Goal: Navigation & Orientation: Go to known website

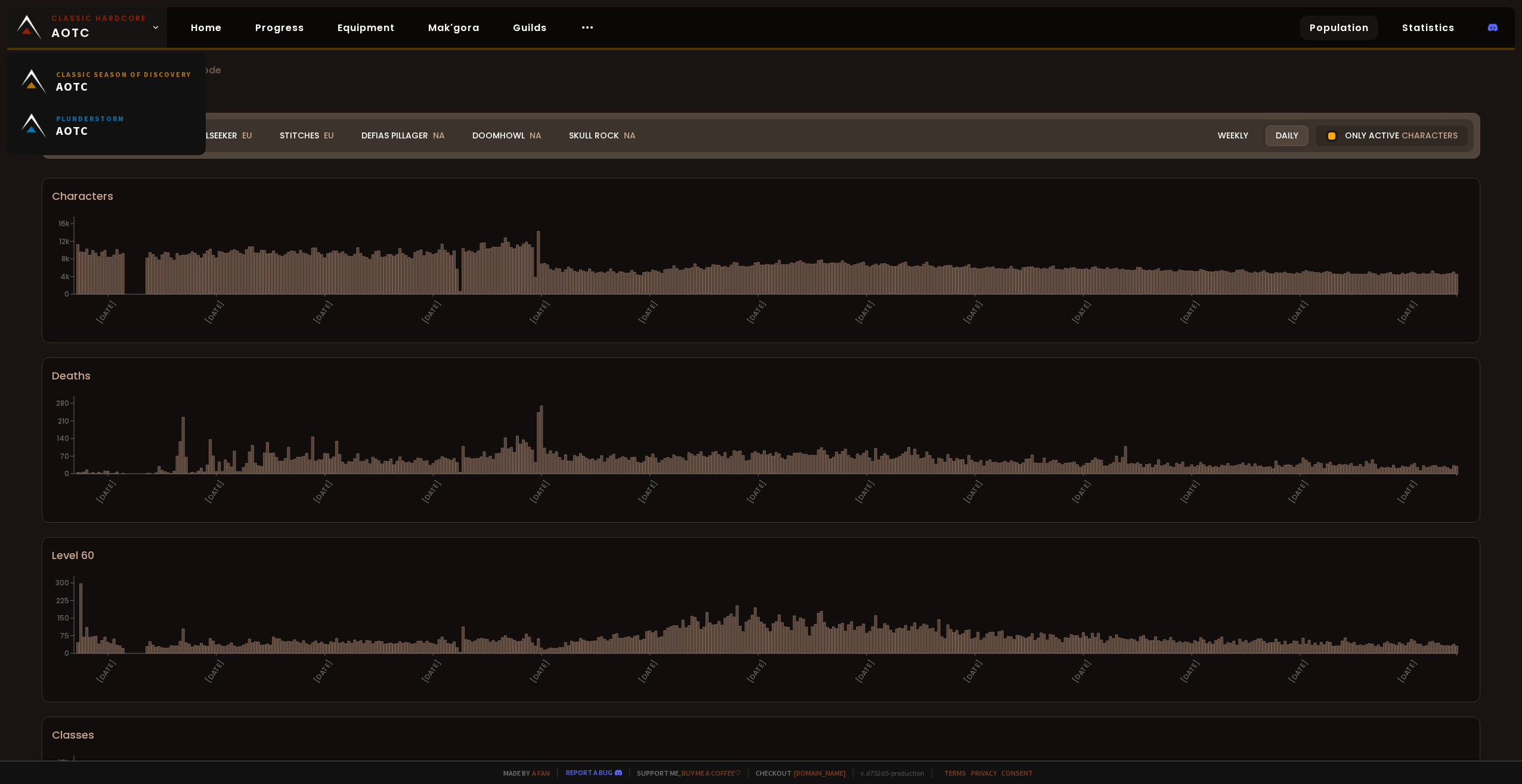
click at [144, 31] on link "Classic Hardcore AOTC" at bounding box center [87, 28] width 160 height 41
